Goal: Transaction & Acquisition: Purchase product/service

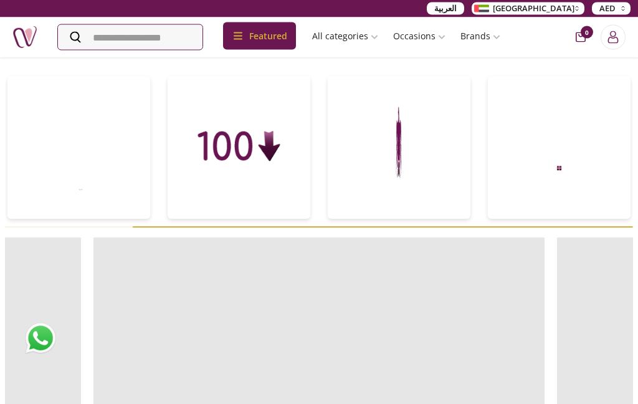
scroll to position [551, 0]
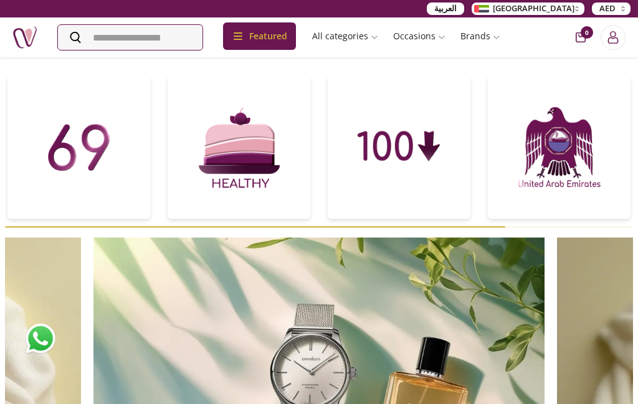
click at [264, 161] on div at bounding box center [239, 147] width 143 height 143
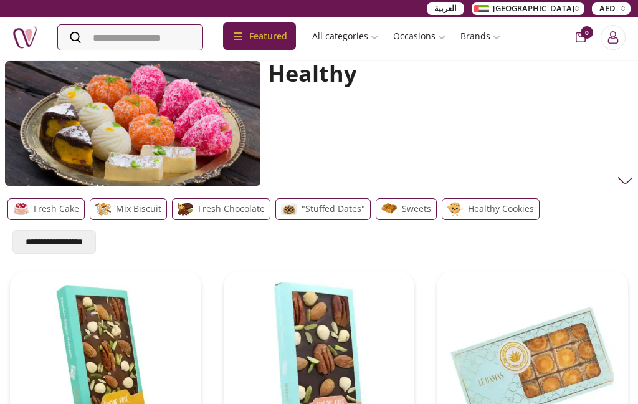
click at [110, 203] on img at bounding box center [103, 209] width 16 height 16
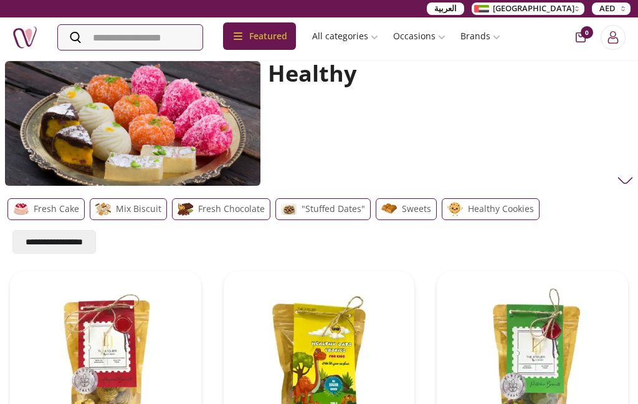
click at [230, 112] on link "Healthy" at bounding box center [215, 125] width 151 height 26
click at [28, 39] on img at bounding box center [24, 37] width 25 height 25
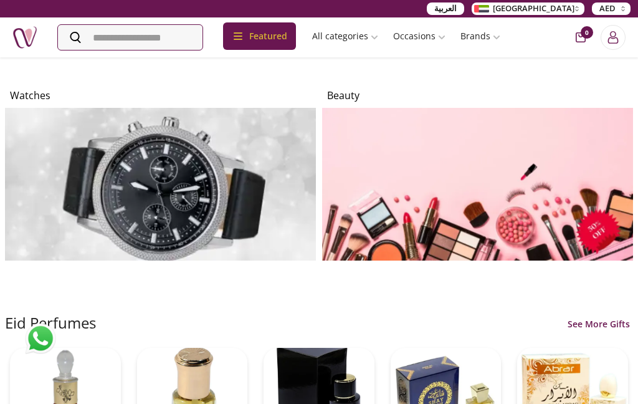
scroll to position [985, 0]
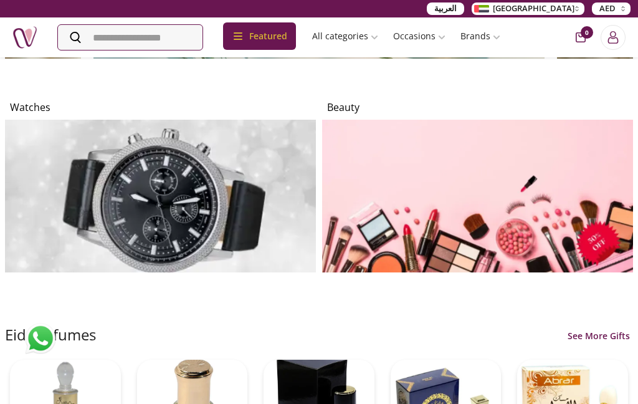
click at [465, 320] on link "New Born" at bounding box center [454, 331] width 137 height 22
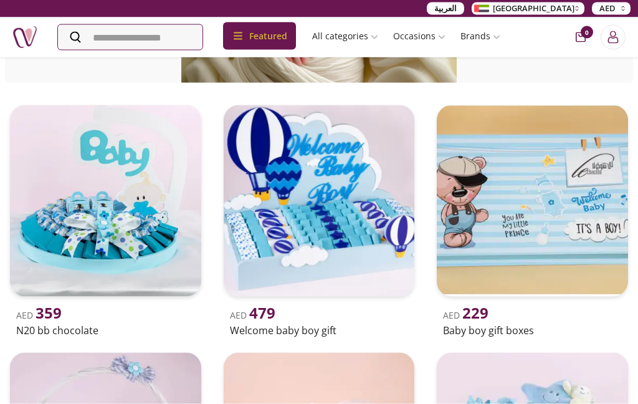
scroll to position [135, 0]
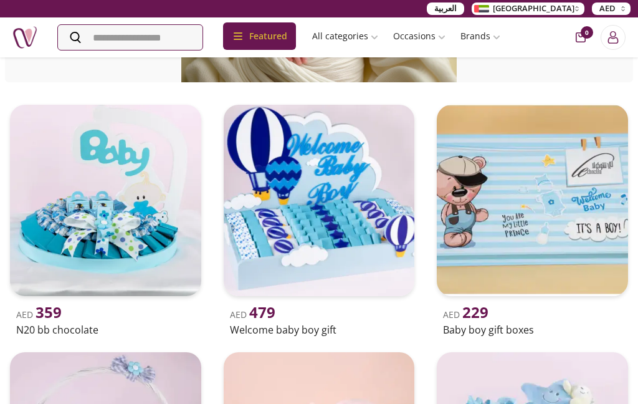
click at [337, 219] on img at bounding box center [319, 200] width 191 height 191
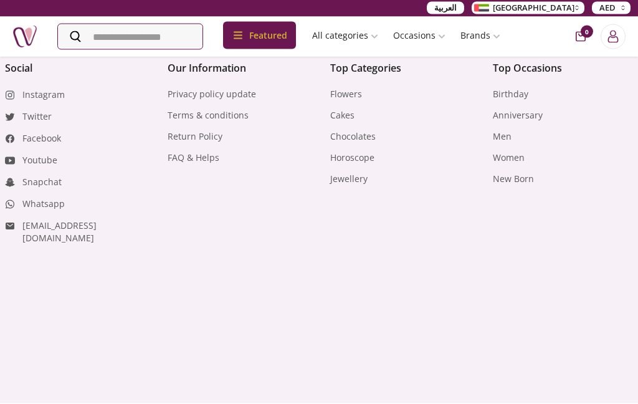
scroll to position [689, 0]
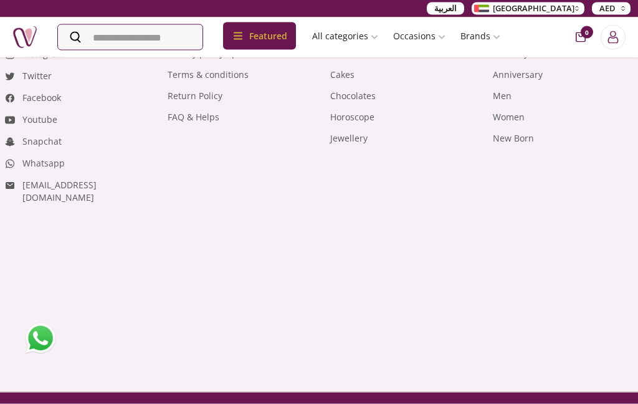
scroll to position [4750, 0]
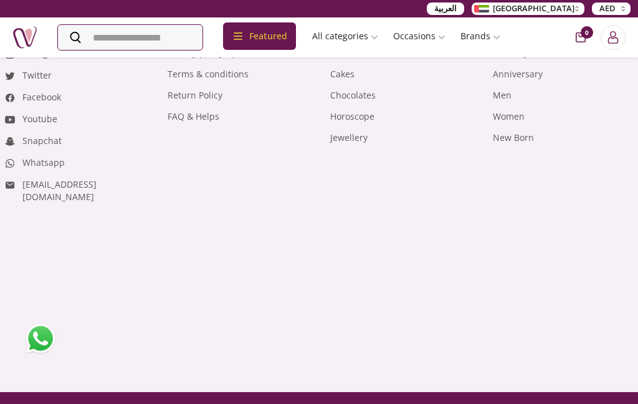
click at [34, 60] on link "Instagram" at bounding box center [43, 53] width 42 height 12
